Goal: Transaction & Acquisition: Book appointment/travel/reservation

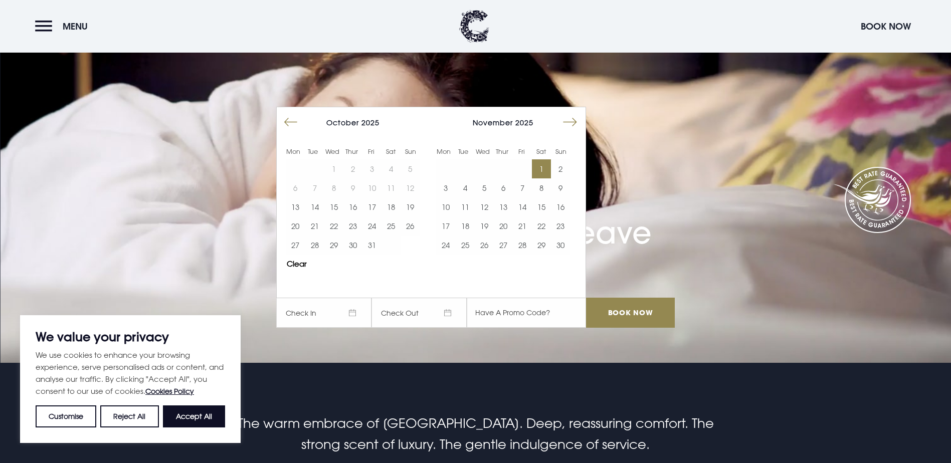
click at [551, 159] on button "1" at bounding box center [541, 168] width 19 height 19
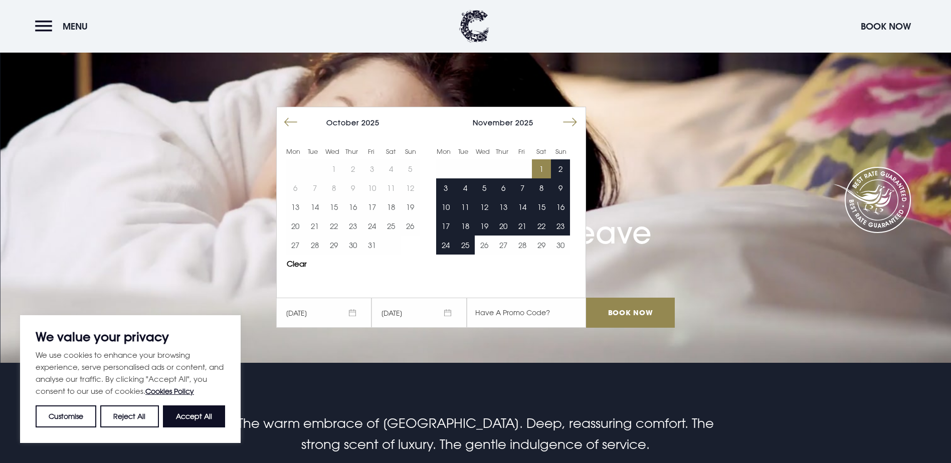
click at [431, 298] on span "02/11/2025" at bounding box center [418, 313] width 95 height 30
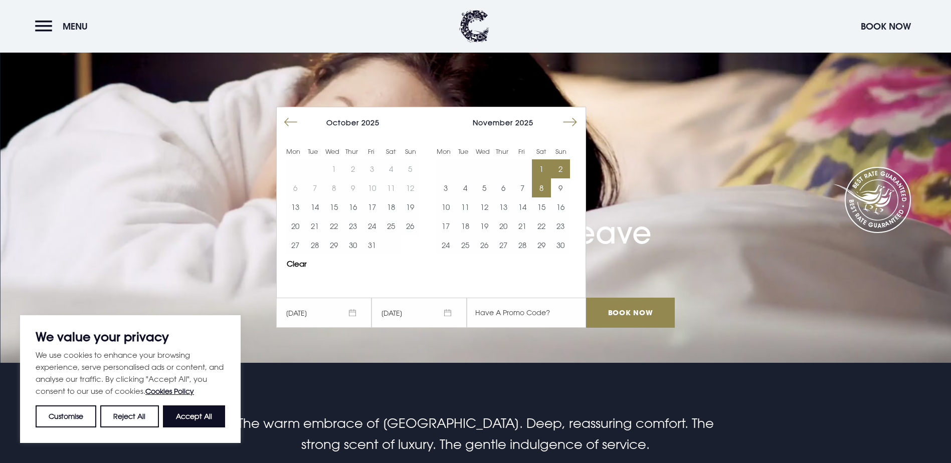
click at [546, 178] on button "8" at bounding box center [541, 187] width 19 height 19
click at [548, 159] on button "1" at bounding box center [541, 168] width 19 height 19
click at [564, 159] on button "2" at bounding box center [560, 168] width 19 height 19
click at [452, 178] on button "3" at bounding box center [445, 187] width 19 height 19
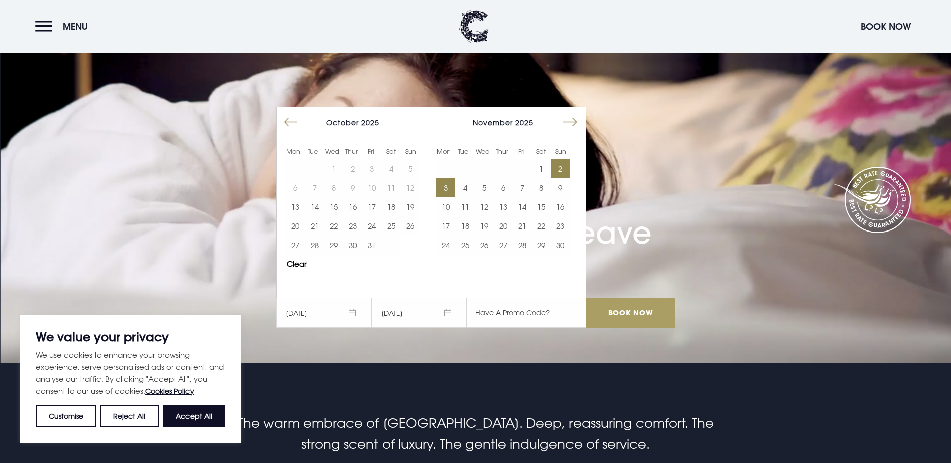
click at [622, 298] on input "Book Now" at bounding box center [630, 313] width 88 height 30
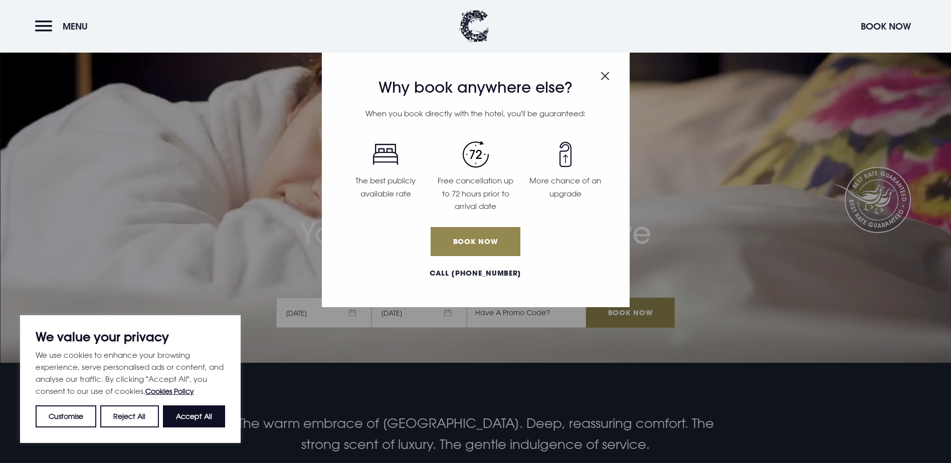
click at [602, 78] on img "Close modal" at bounding box center [604, 76] width 9 height 9
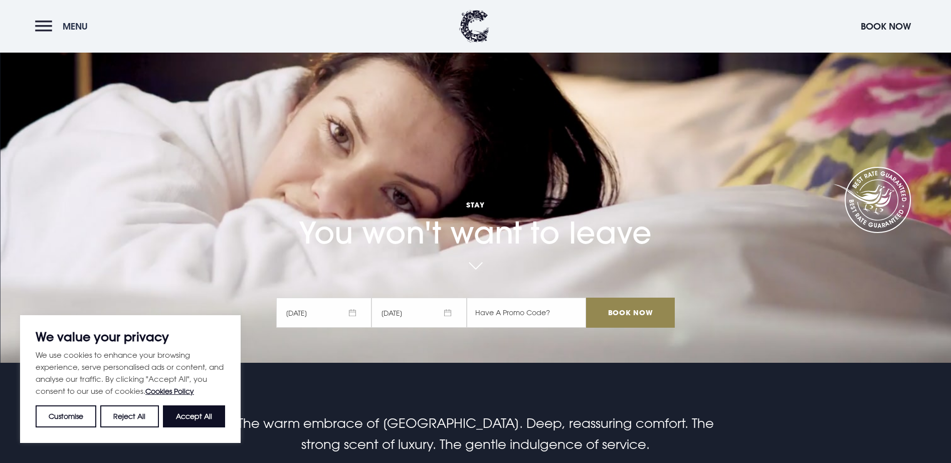
click at [55, 24] on button "Menu" at bounding box center [64, 27] width 58 height 22
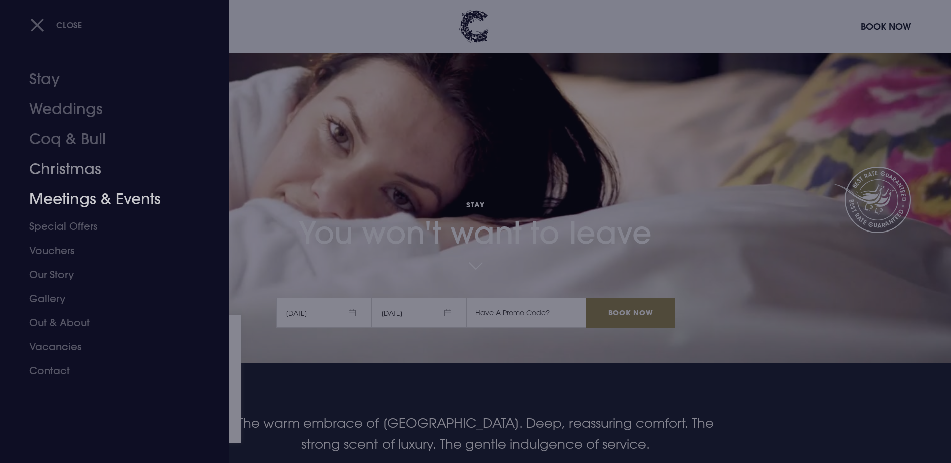
click at [71, 176] on link "Christmas" at bounding box center [108, 169] width 158 height 30
click at [45, 85] on link "Stay" at bounding box center [108, 79] width 158 height 30
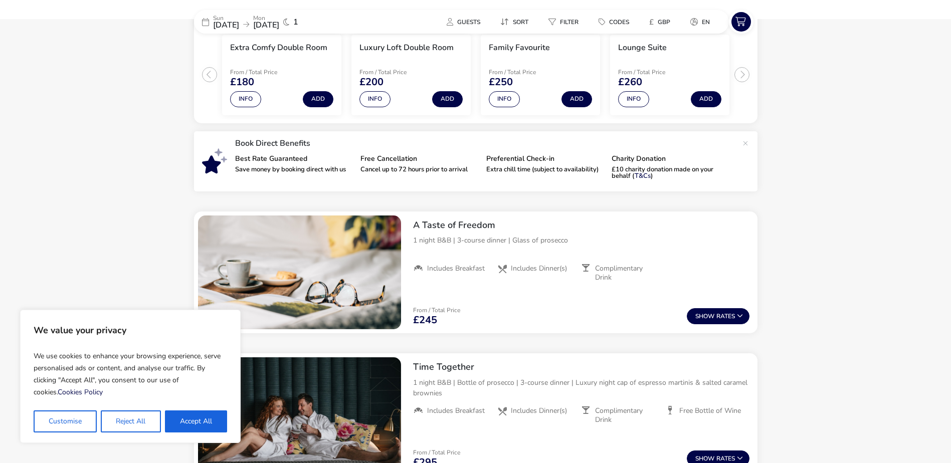
scroll to position [251, 0]
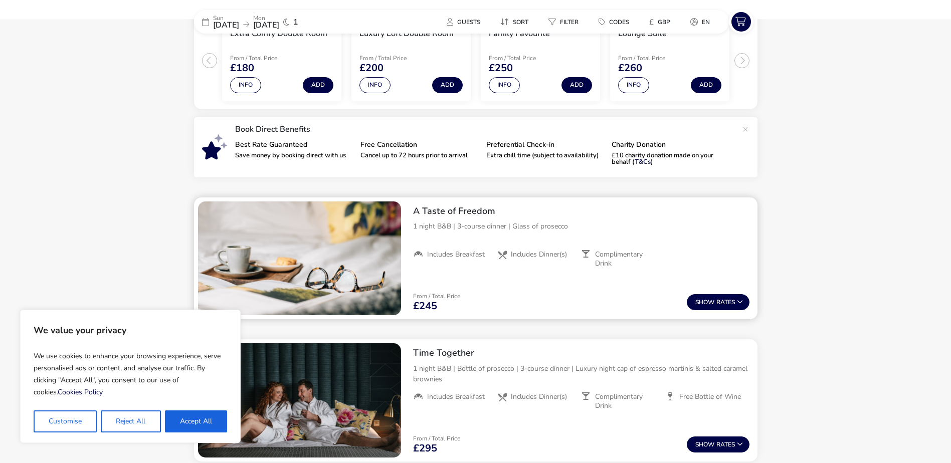
click at [711, 295] on button "Show Rates" at bounding box center [718, 302] width 63 height 16
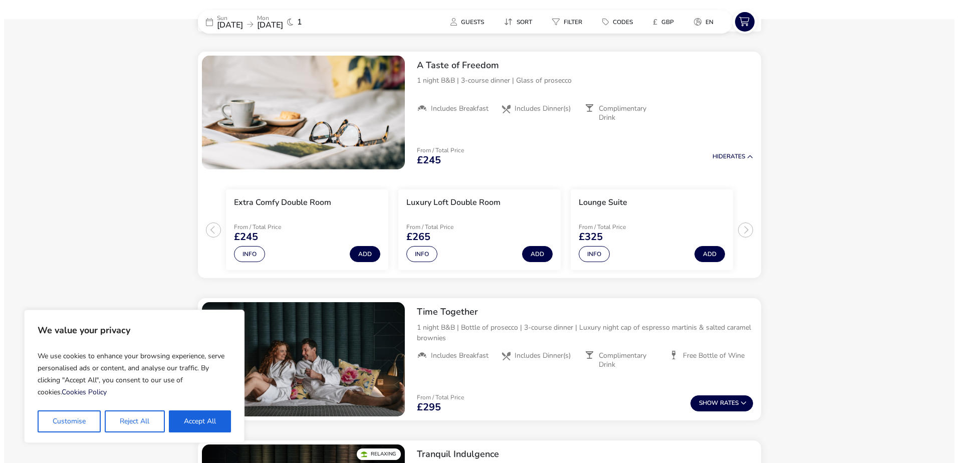
scroll to position [398, 0]
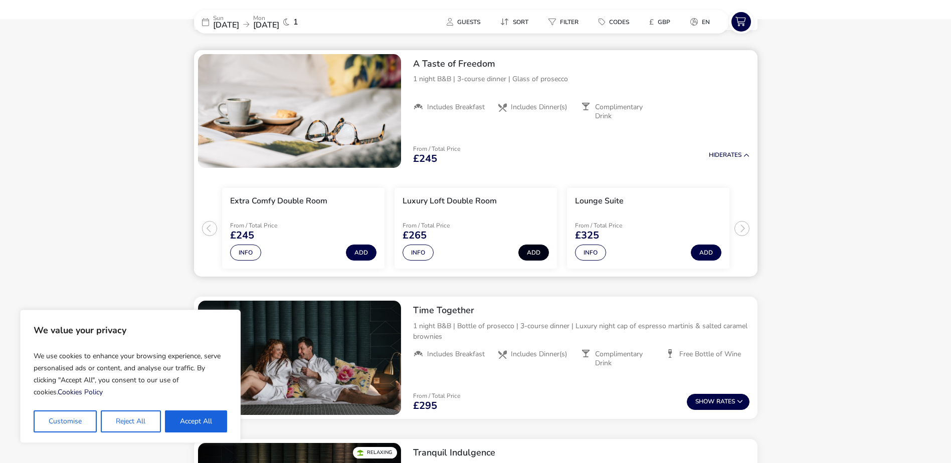
click at [537, 254] on button "Add" at bounding box center [533, 253] width 31 height 16
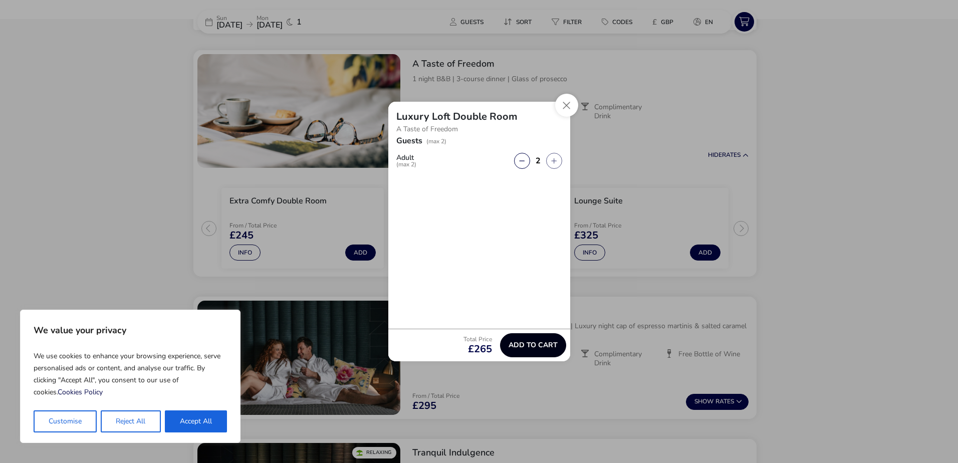
click at [533, 334] on button "Add to cart" at bounding box center [533, 345] width 66 height 24
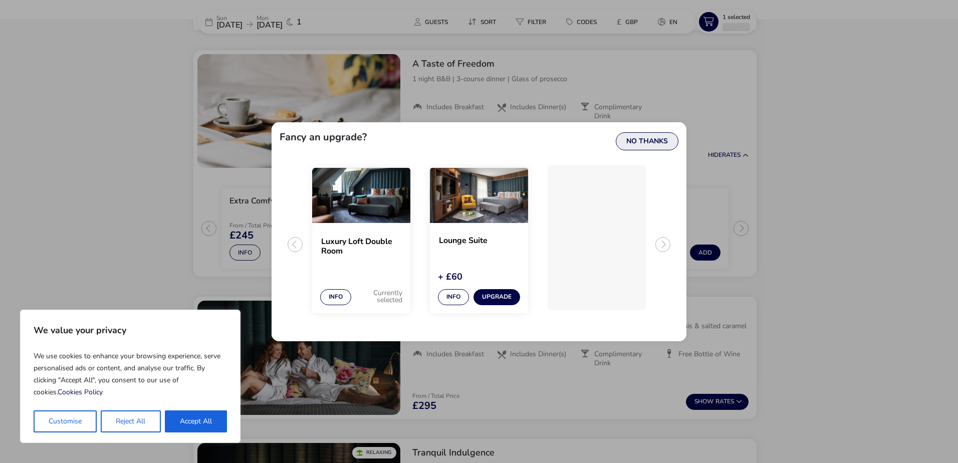
click at [632, 140] on button "No Thanks" at bounding box center [647, 141] width 63 height 18
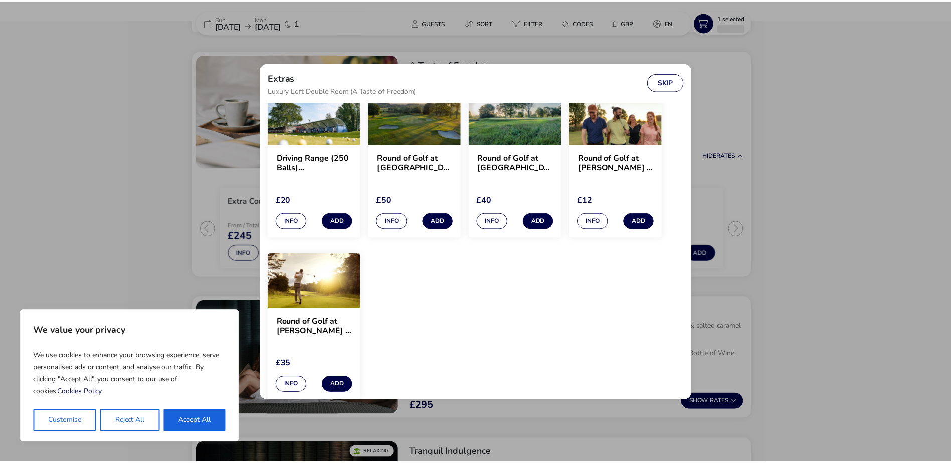
scroll to position [958, 0]
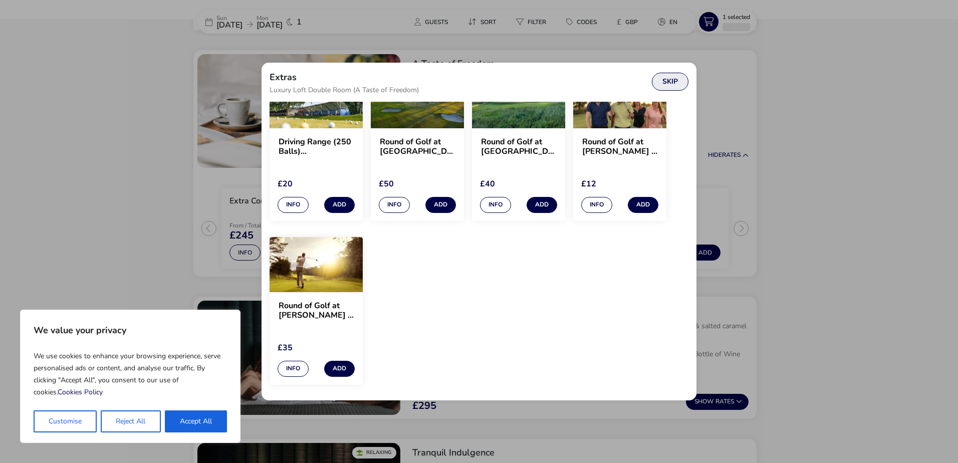
click at [670, 87] on button "Skip" at bounding box center [670, 82] width 37 height 18
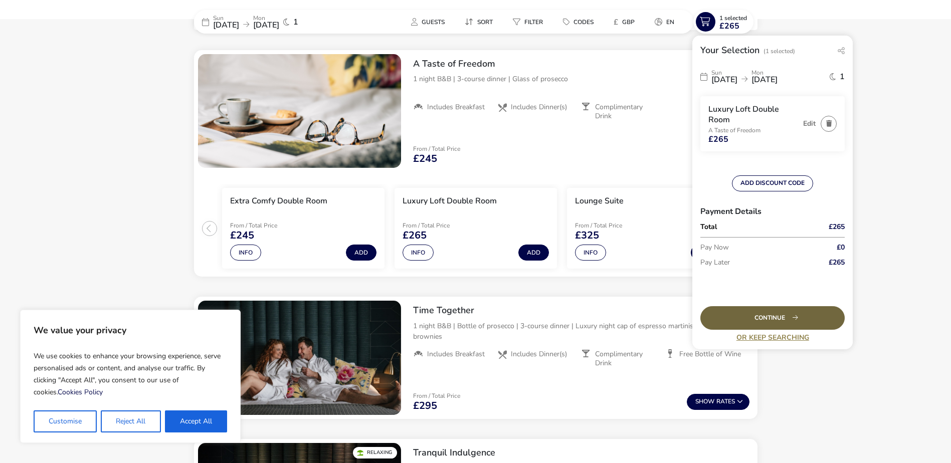
click at [765, 311] on div "Continue" at bounding box center [772, 318] width 144 height 24
